Goal: Information Seeking & Learning: Learn about a topic

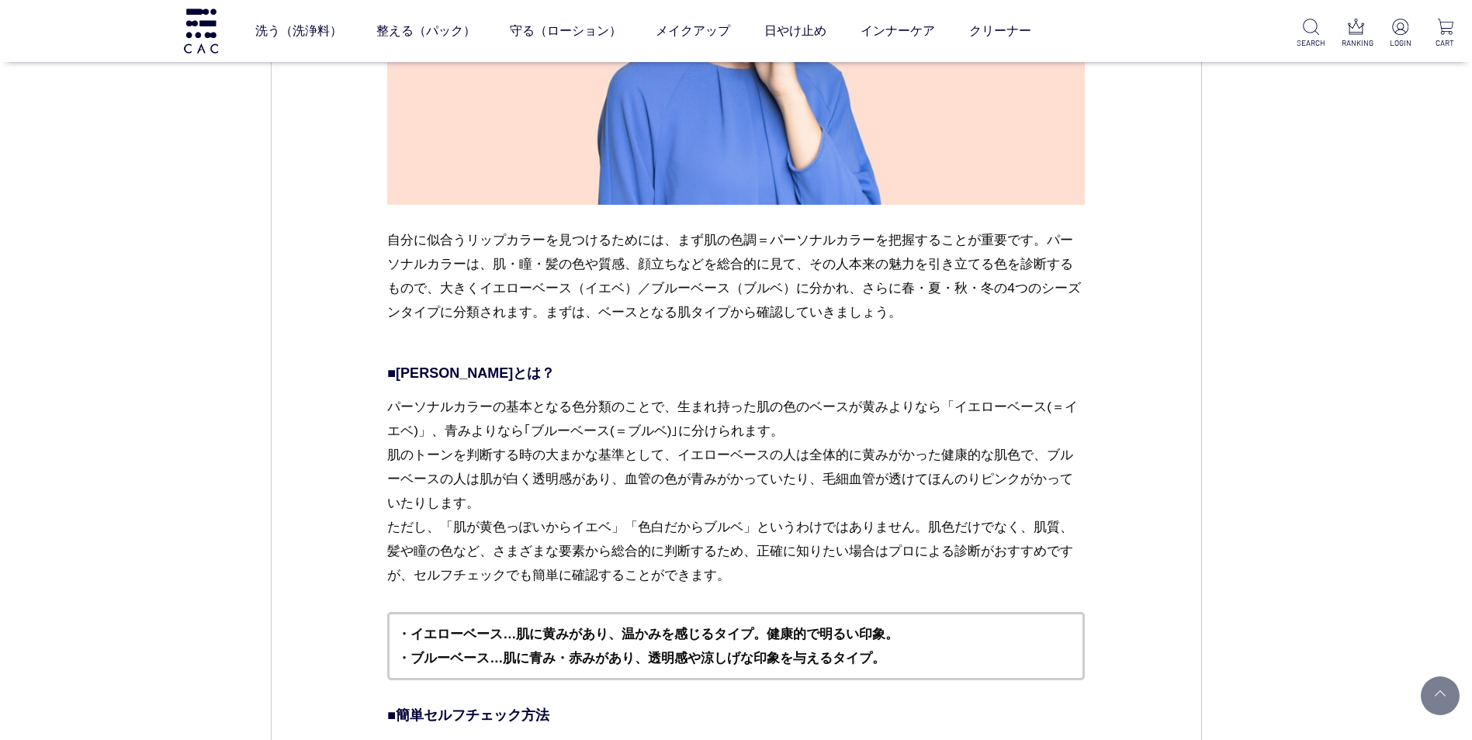
scroll to position [1552, 0]
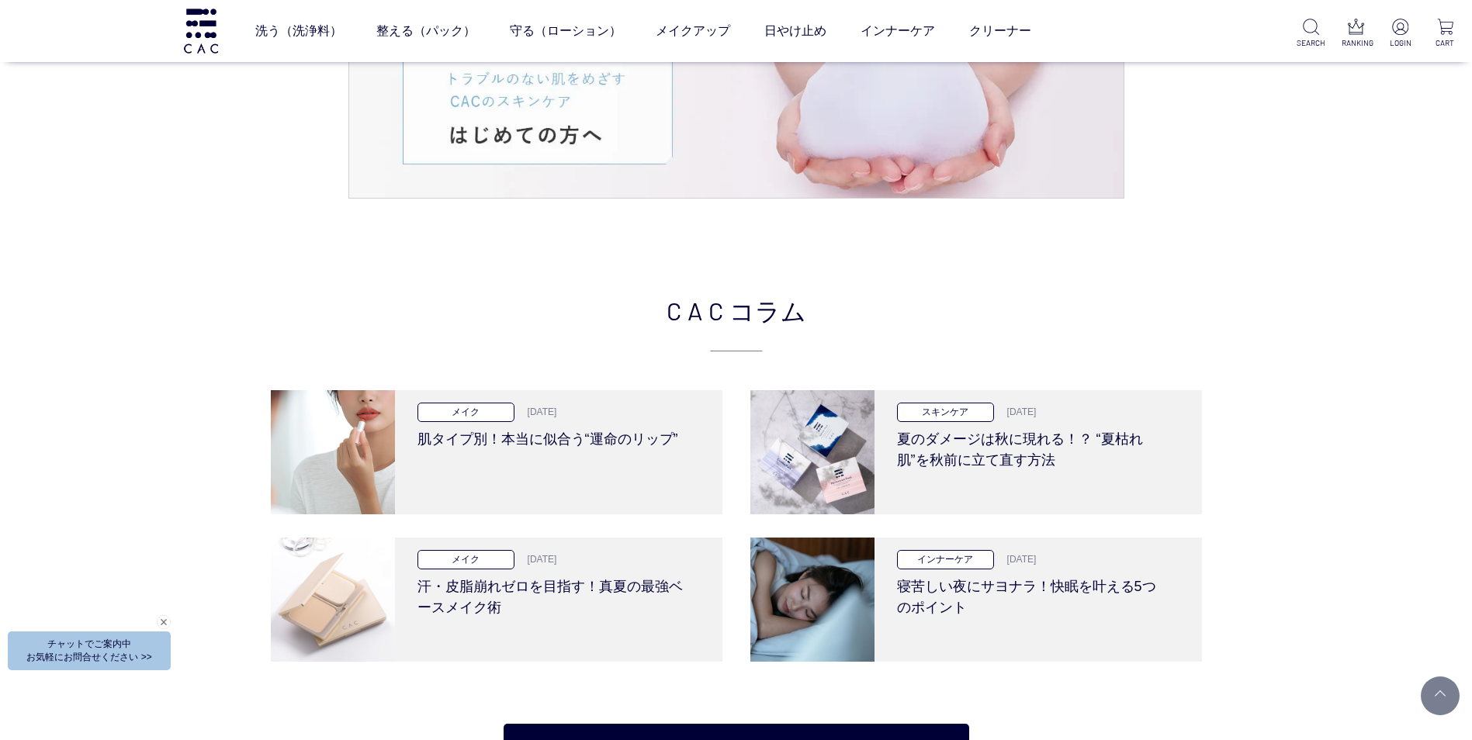
scroll to position [3104, 0]
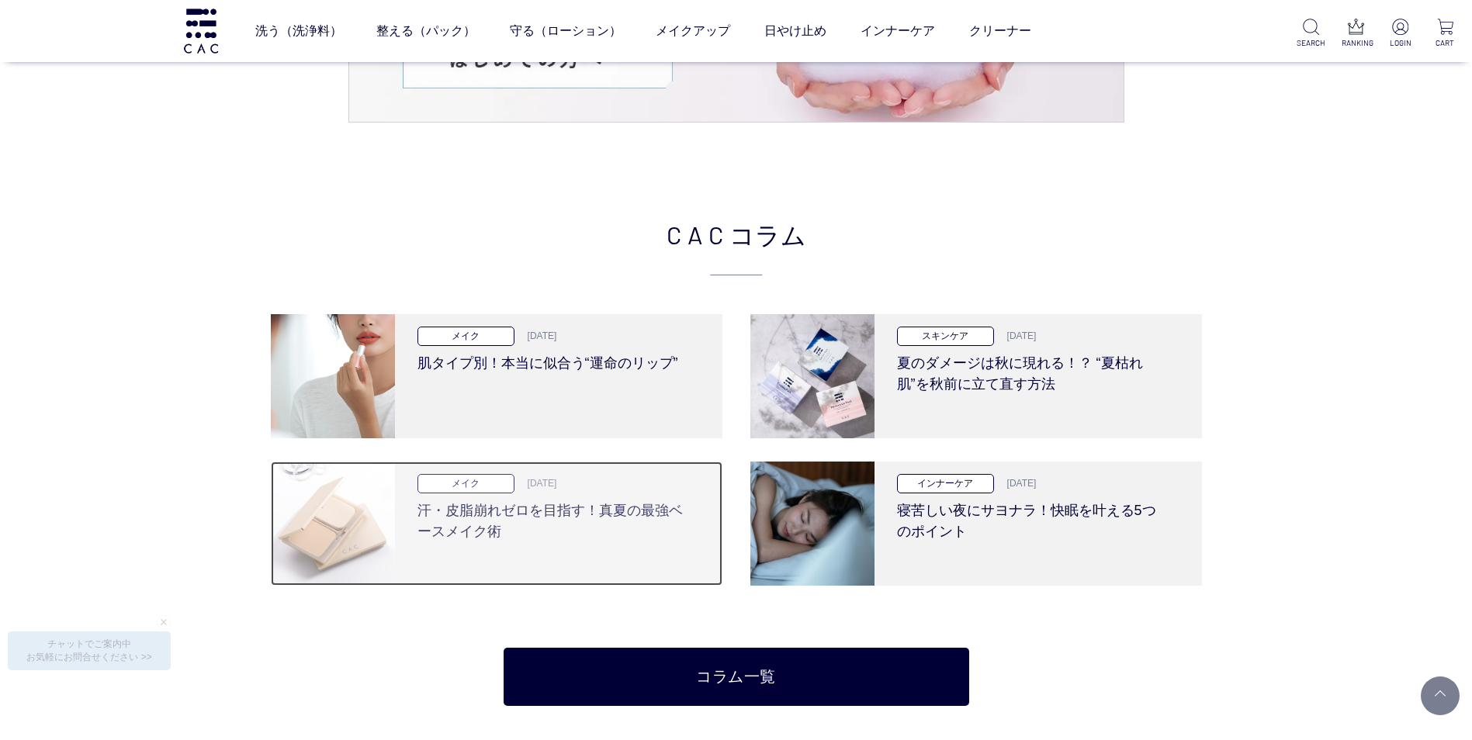
click at [551, 507] on h3 "汗・皮脂崩れゼロを目指す！真夏の最強ベースメイク術" at bounding box center [553, 518] width 271 height 49
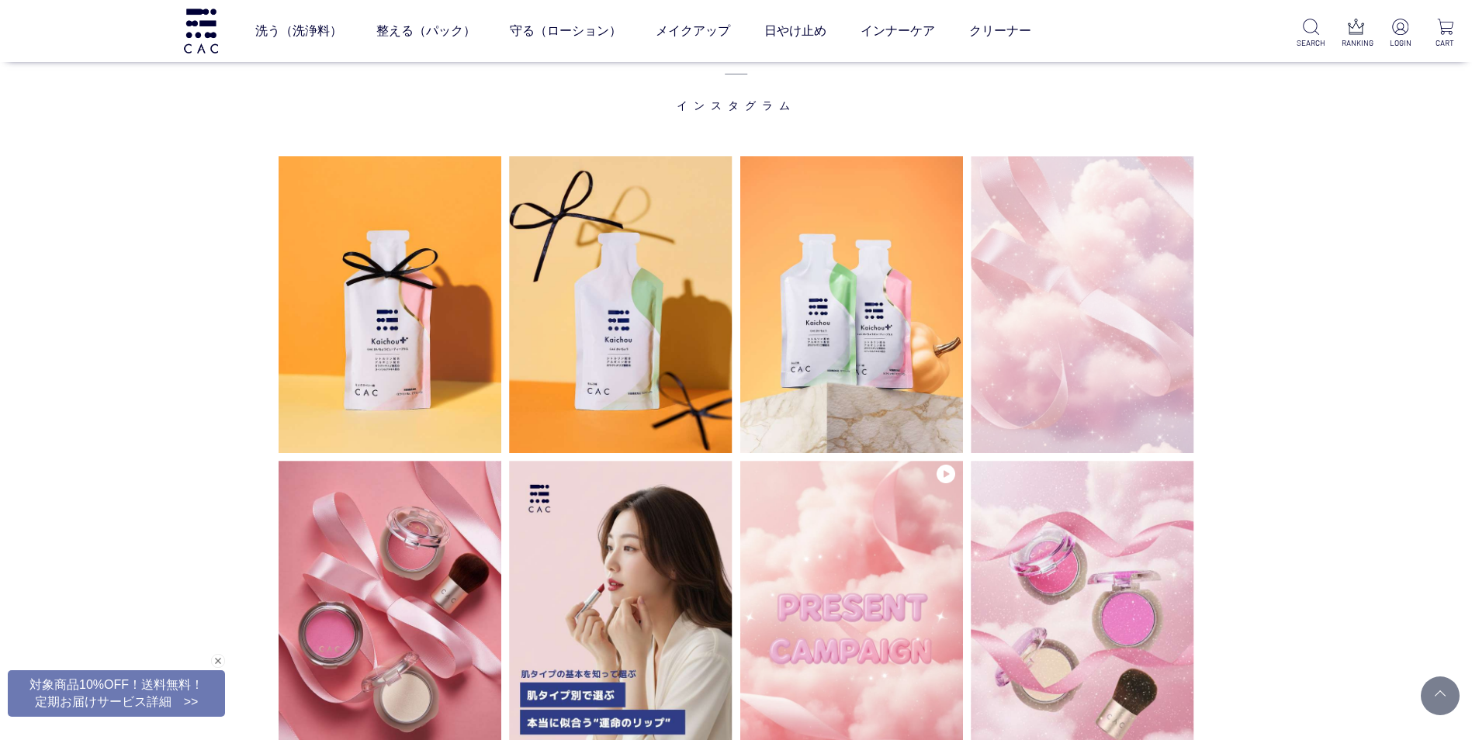
scroll to position [3958, 0]
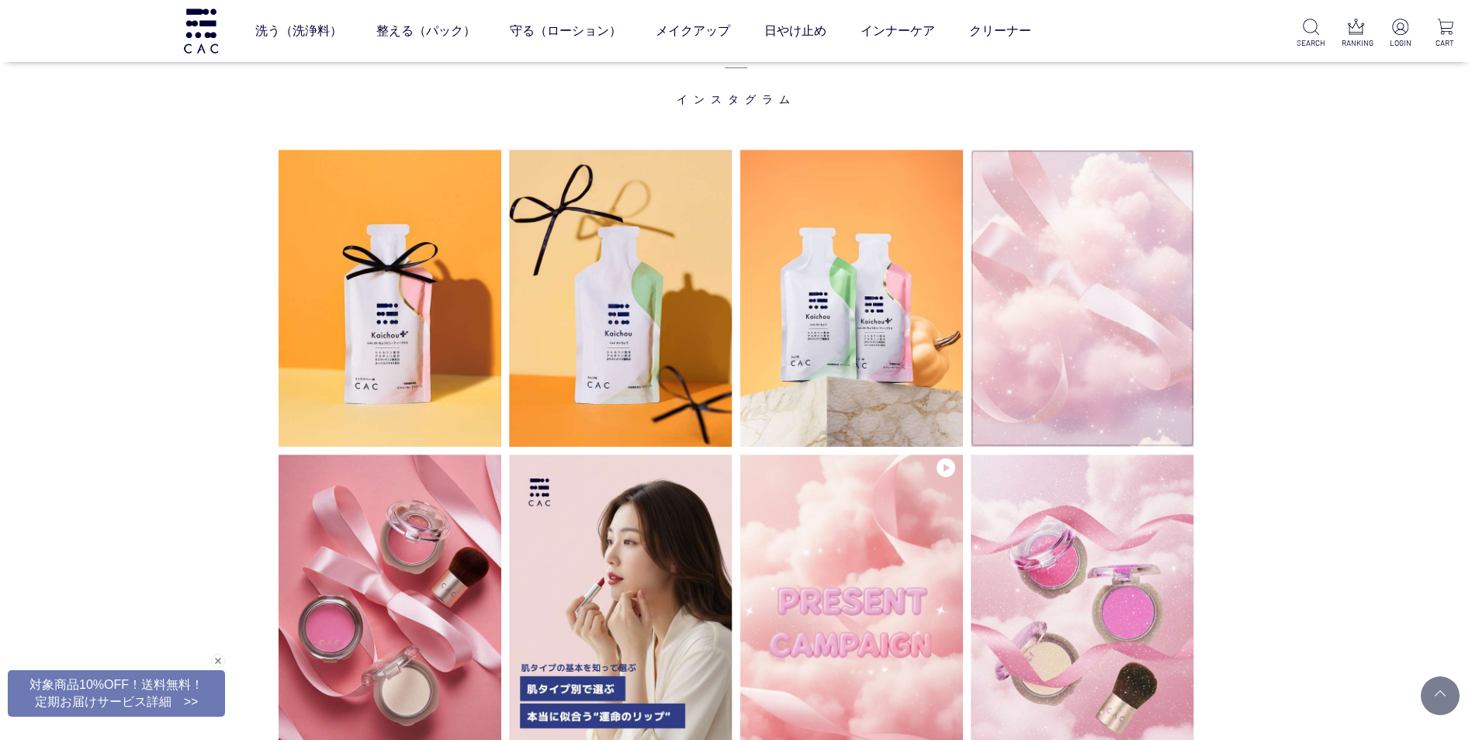
click at [1071, 321] on video at bounding box center [1083, 298] width 224 height 297
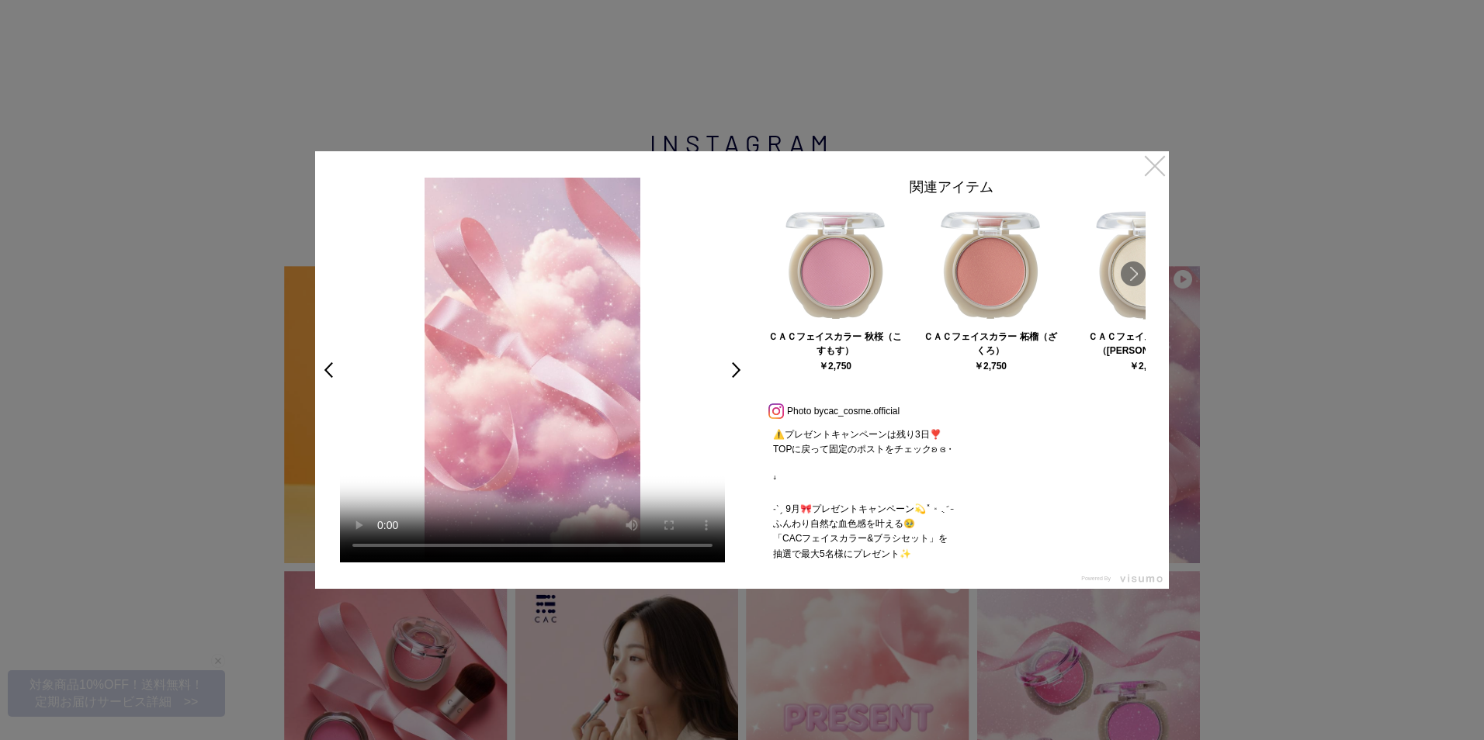
click at [1159, 166] on link "×" at bounding box center [1155, 165] width 28 height 28
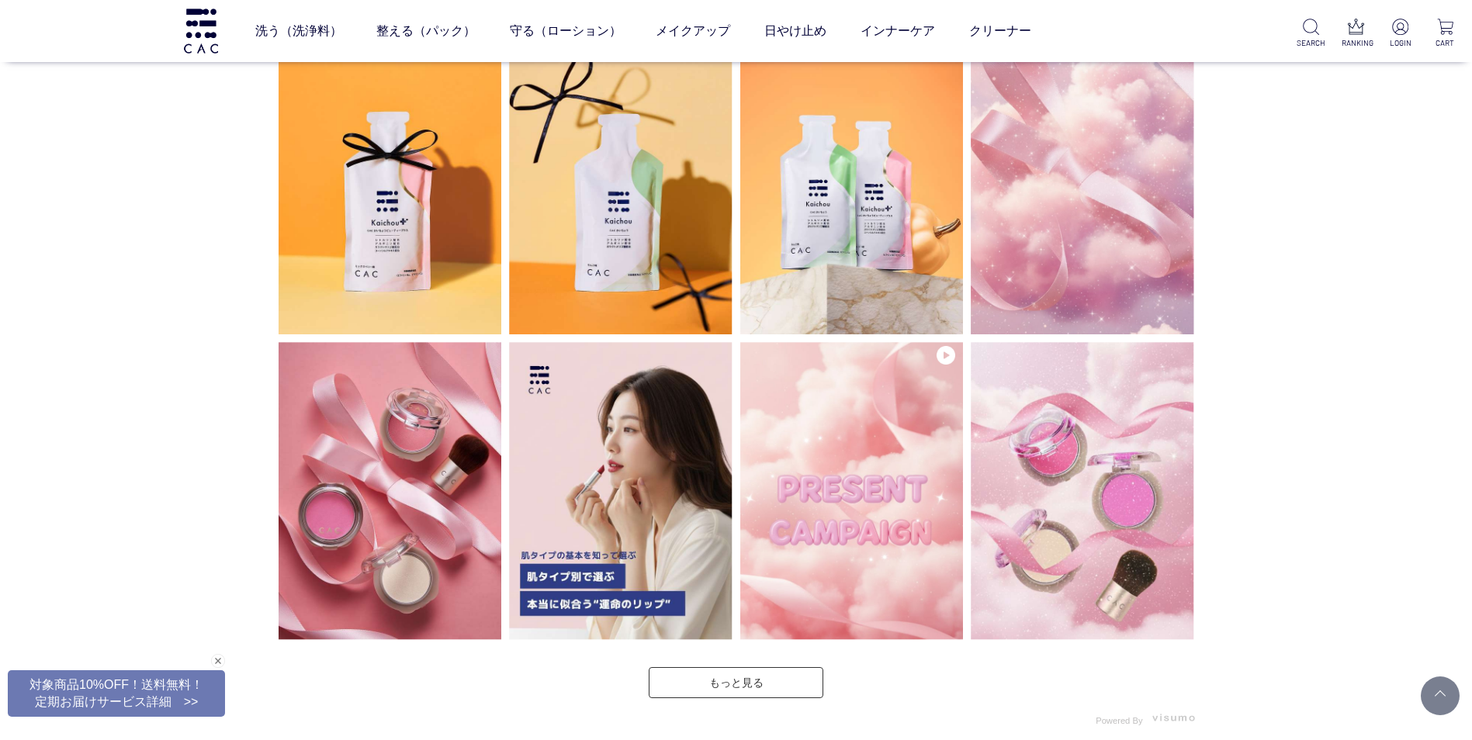
scroll to position [4187, 0]
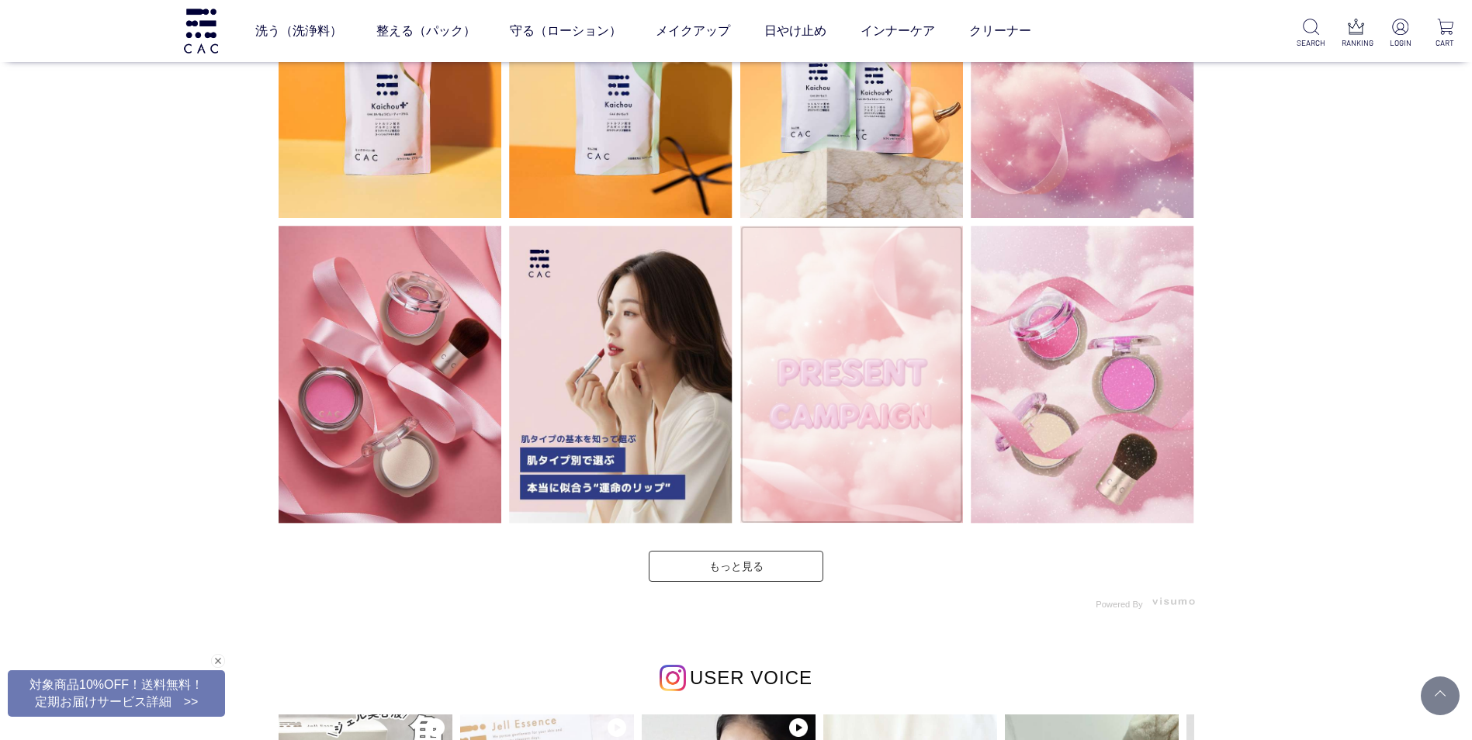
click at [868, 412] on video at bounding box center [852, 374] width 224 height 297
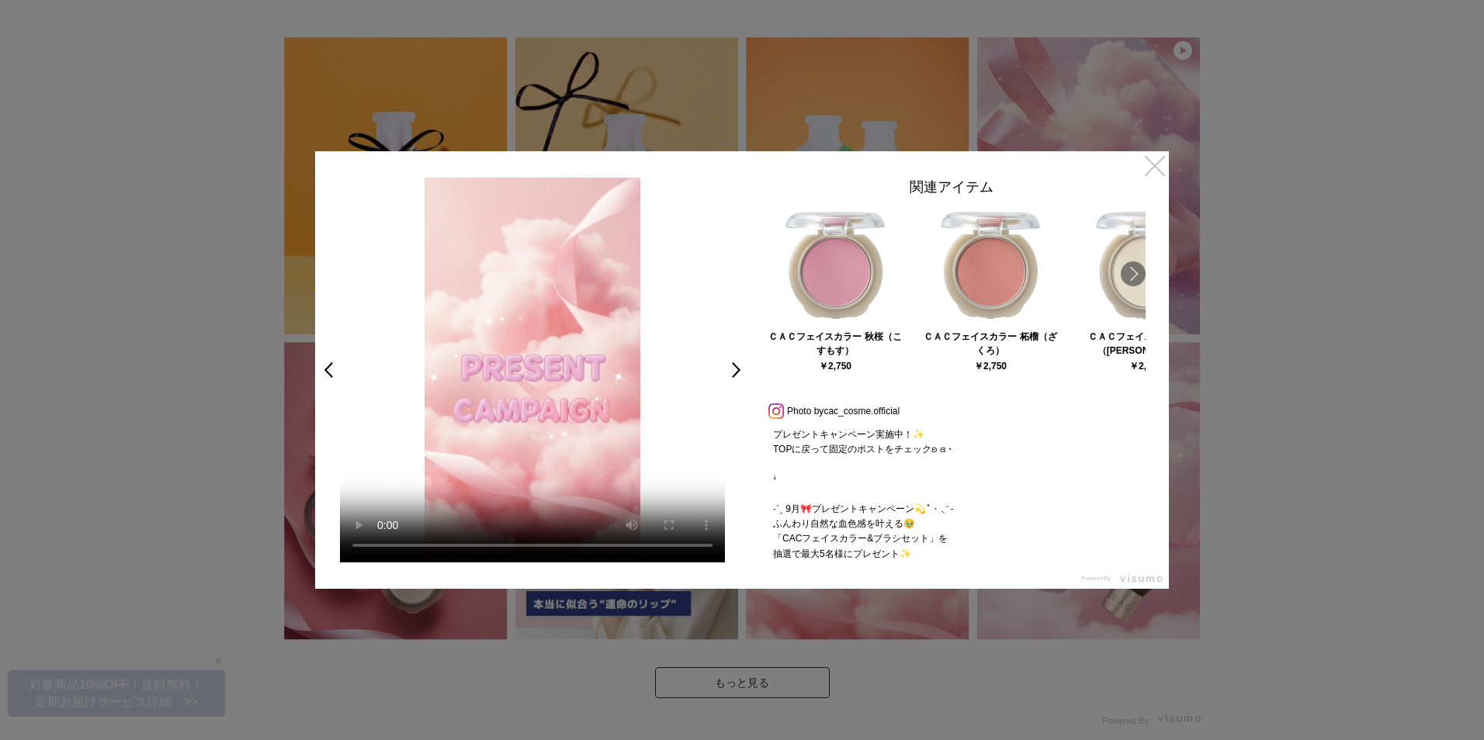
click at [1156, 159] on link "×" at bounding box center [1155, 165] width 28 height 28
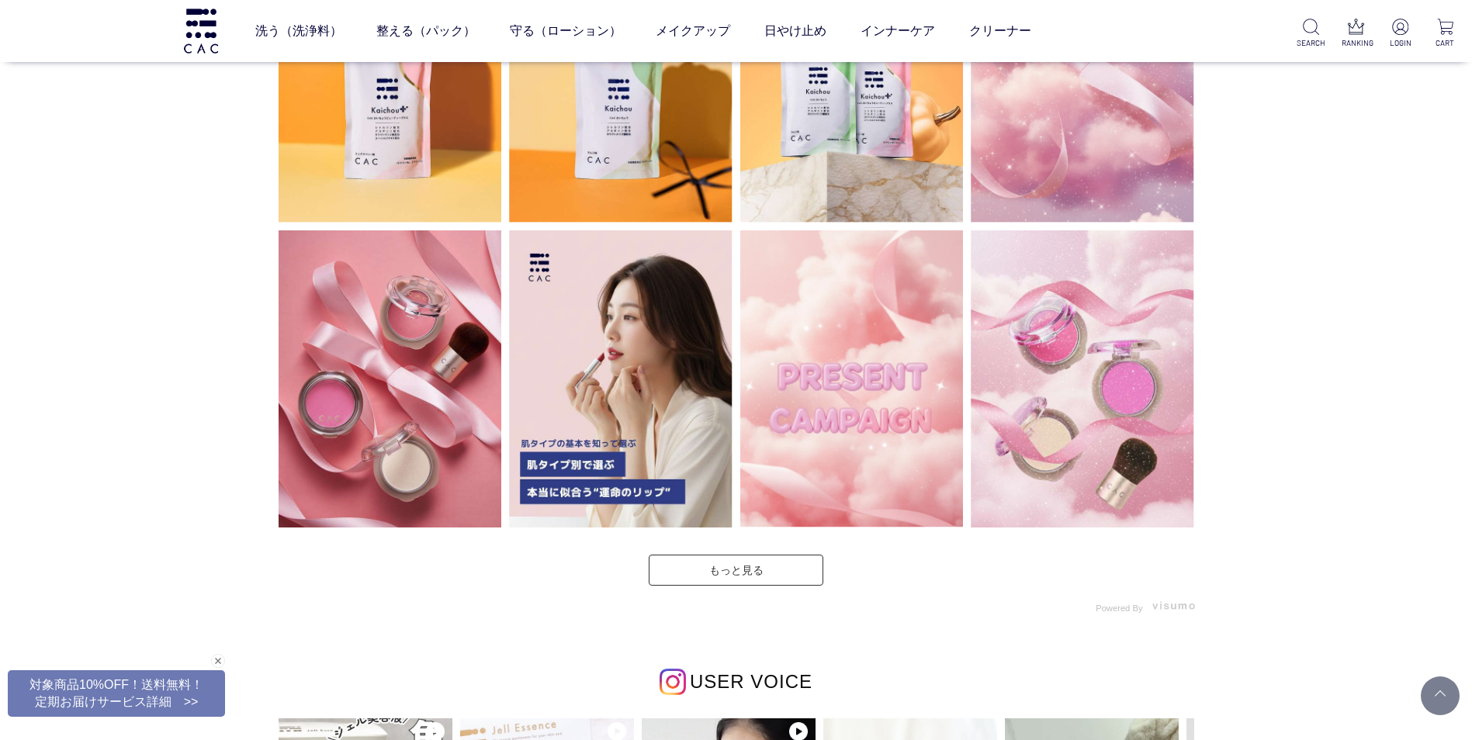
scroll to position [4183, 0]
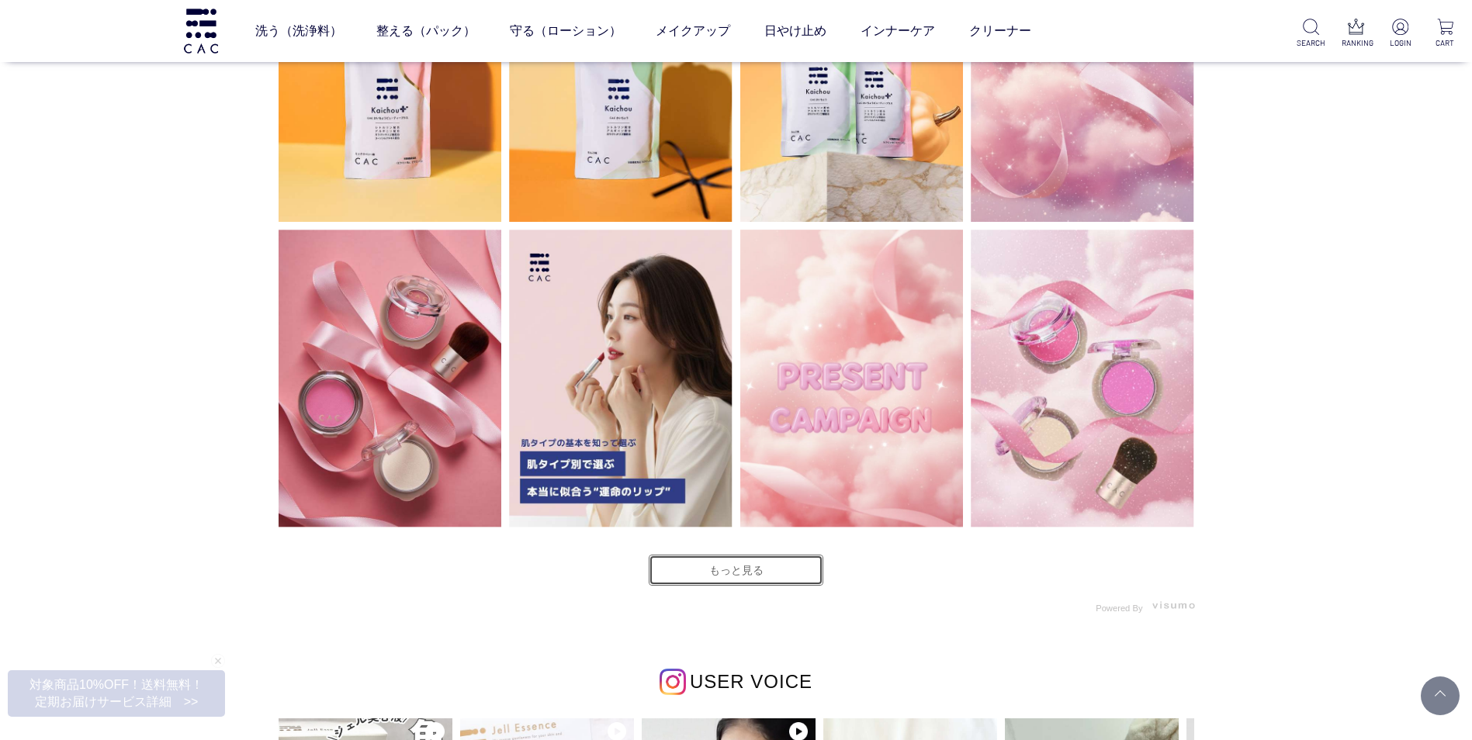
click at [752, 571] on link "もっと見る" at bounding box center [736, 570] width 175 height 31
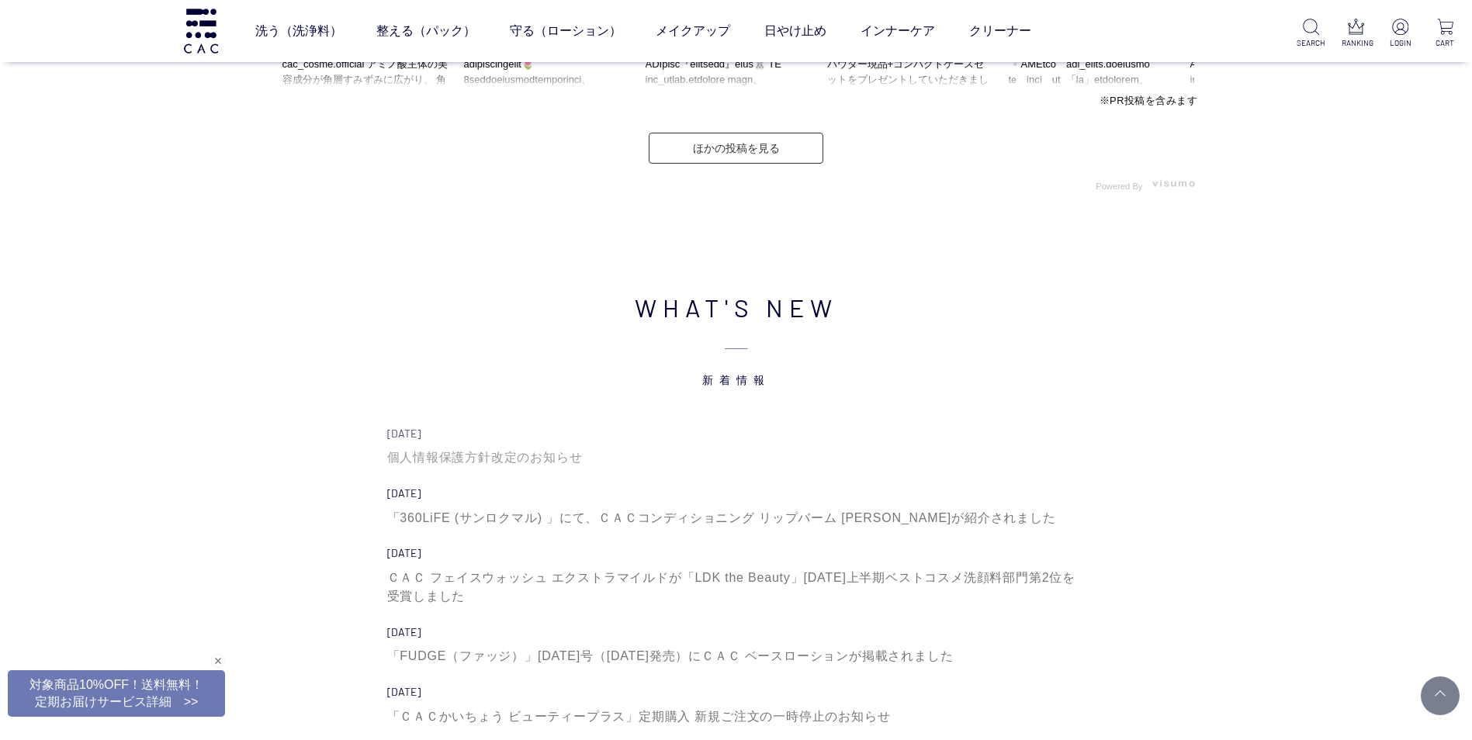
scroll to position [5735, 0]
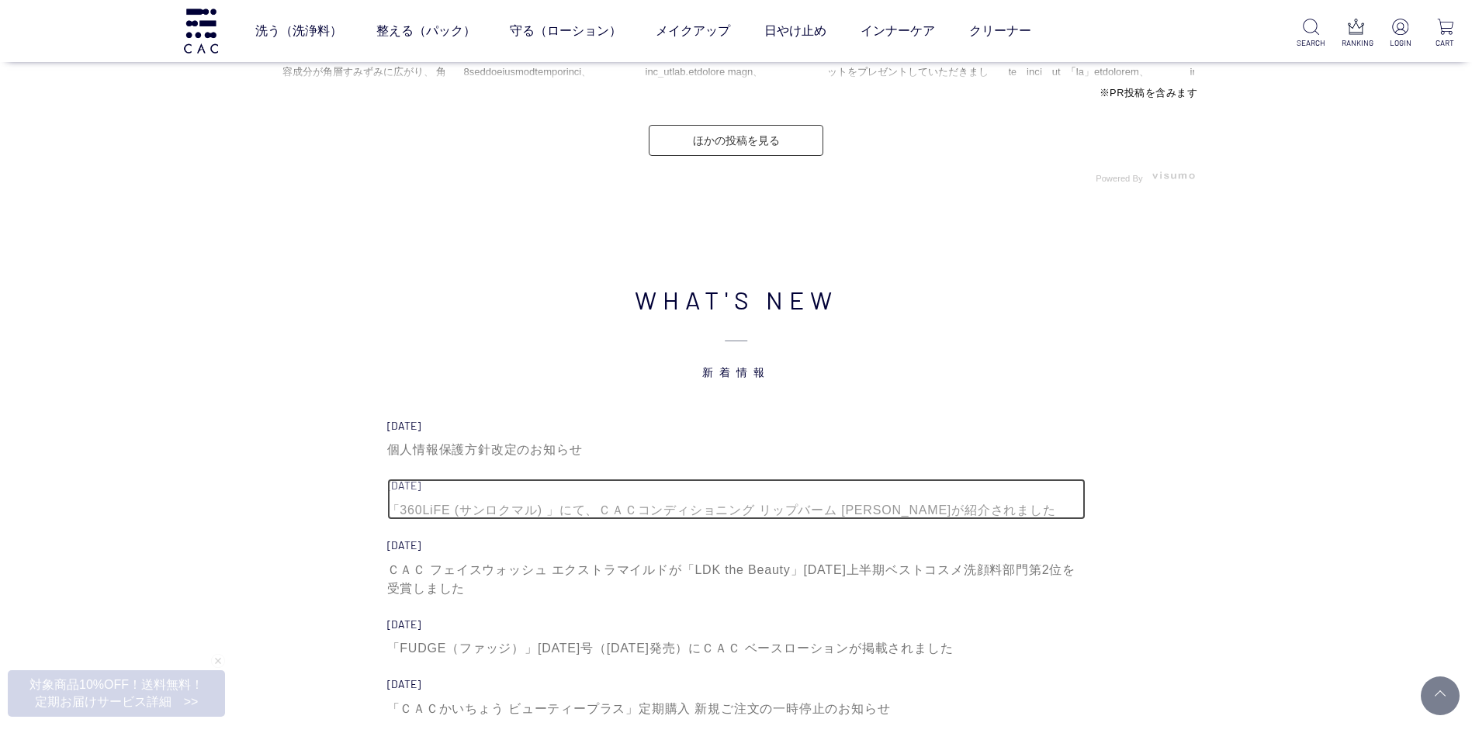
click at [487, 506] on div "「360LiFE (サンロクマル) 」にて、ＣＡＣコンディショニング リップバーム [PERSON_NAME]が紹介されました" at bounding box center [736, 510] width 698 height 19
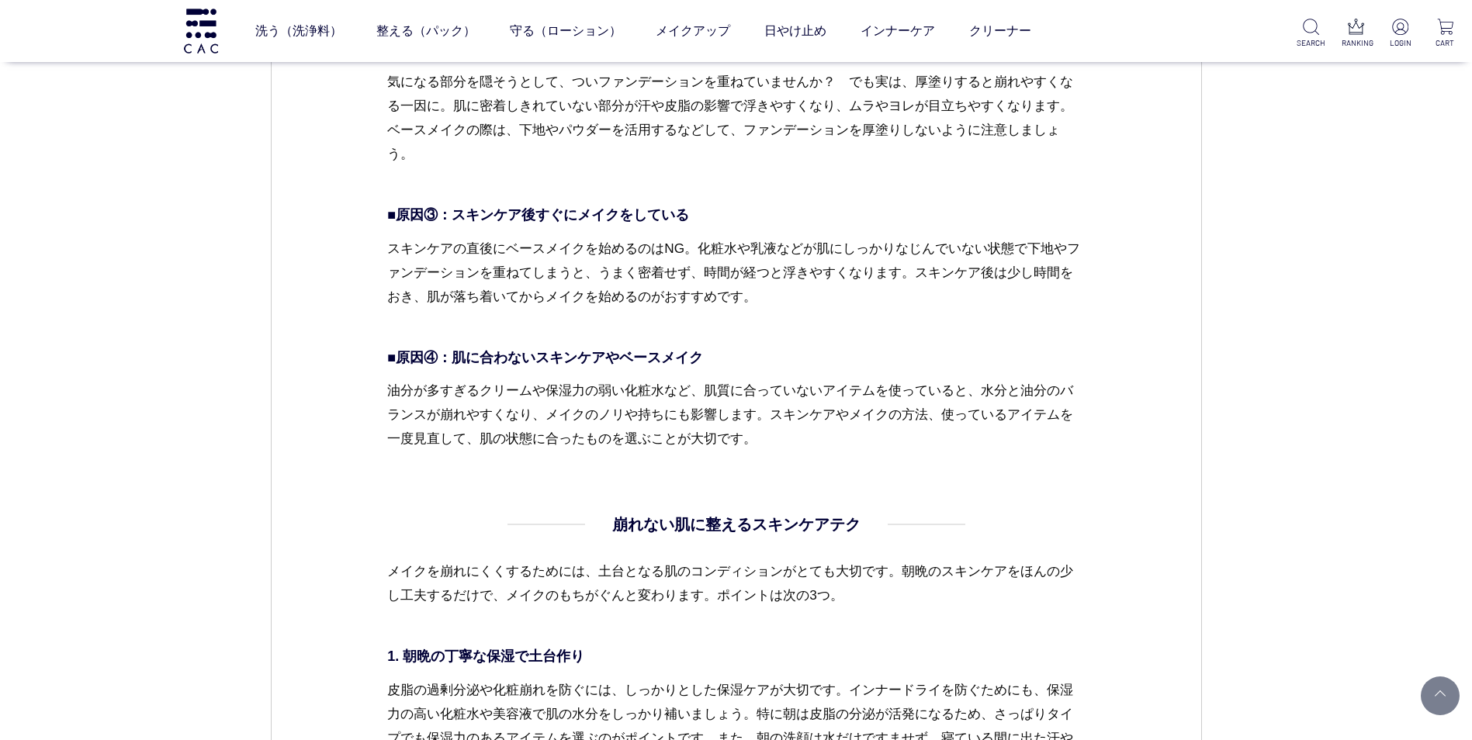
scroll to position [1863, 0]
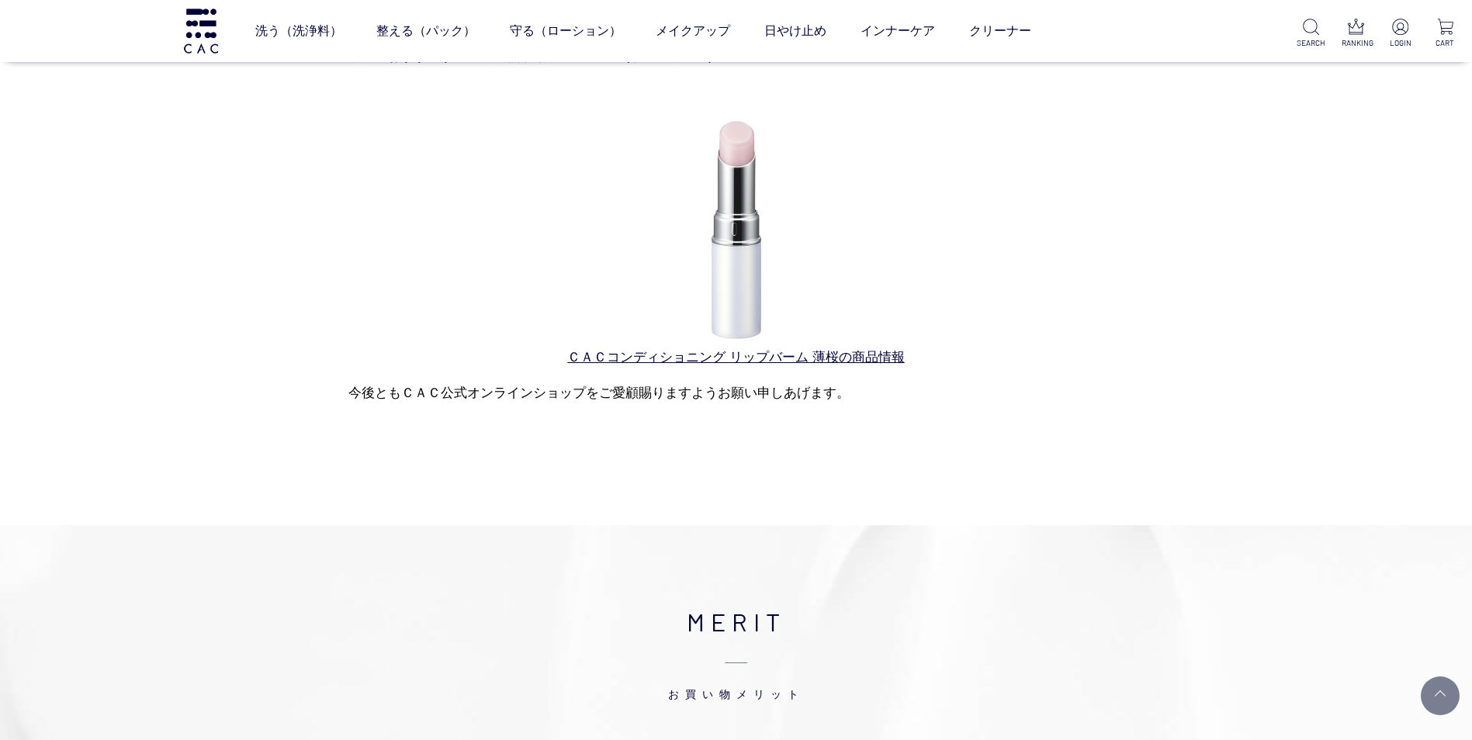
scroll to position [155, 0]
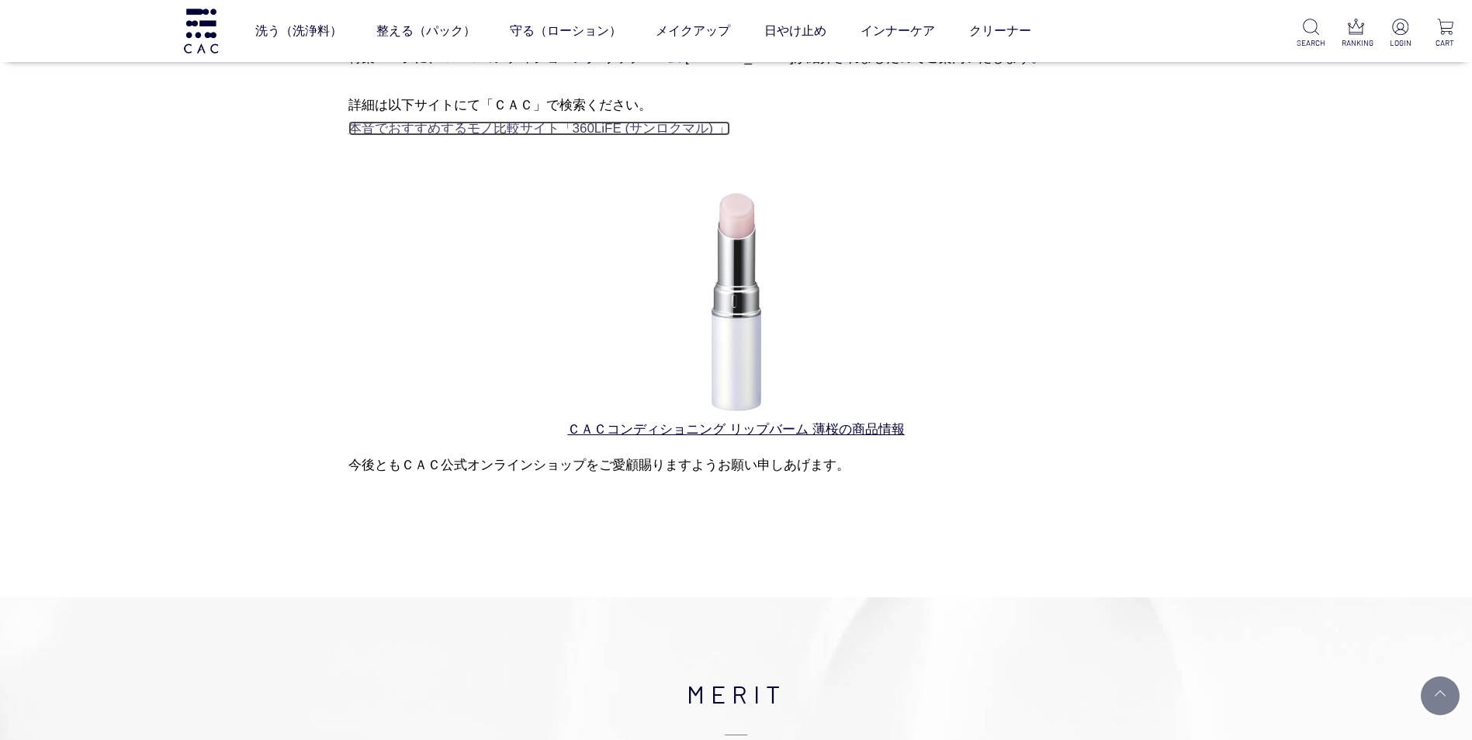
click at [657, 123] on link "本音でおすすめするモノ比較サイト「360LiFE (サンロクマル) 」" at bounding box center [539, 128] width 382 height 15
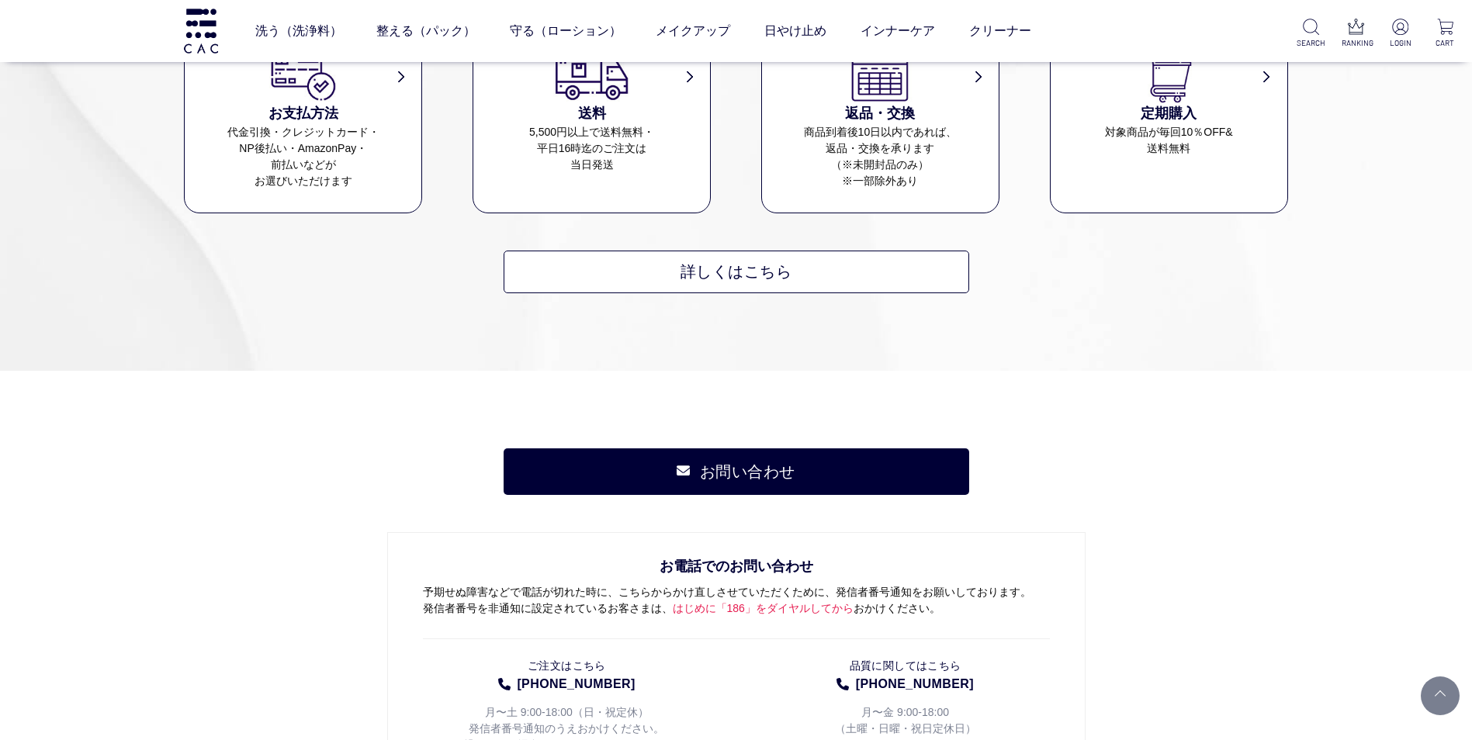
scroll to position [781, 0]
